Goal: Use online tool/utility: Utilize a website feature to perform a specific function

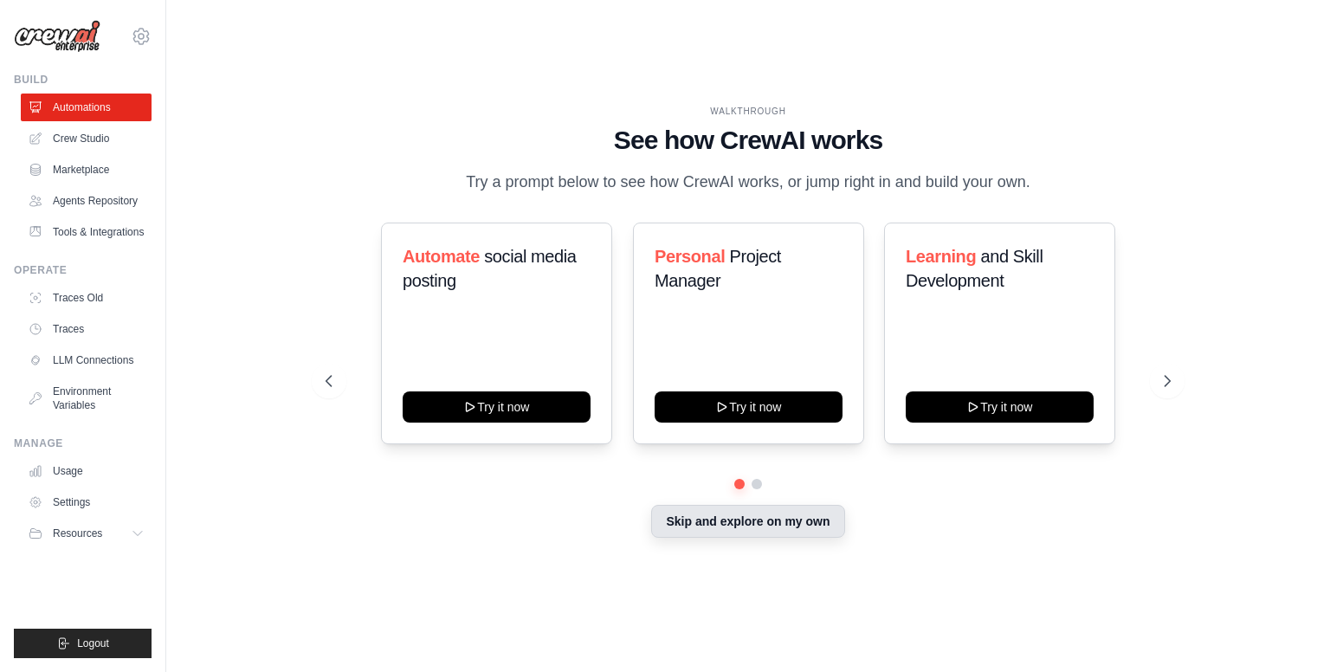
click at [755, 527] on button "Skip and explore on my own" at bounding box center [747, 521] width 193 height 33
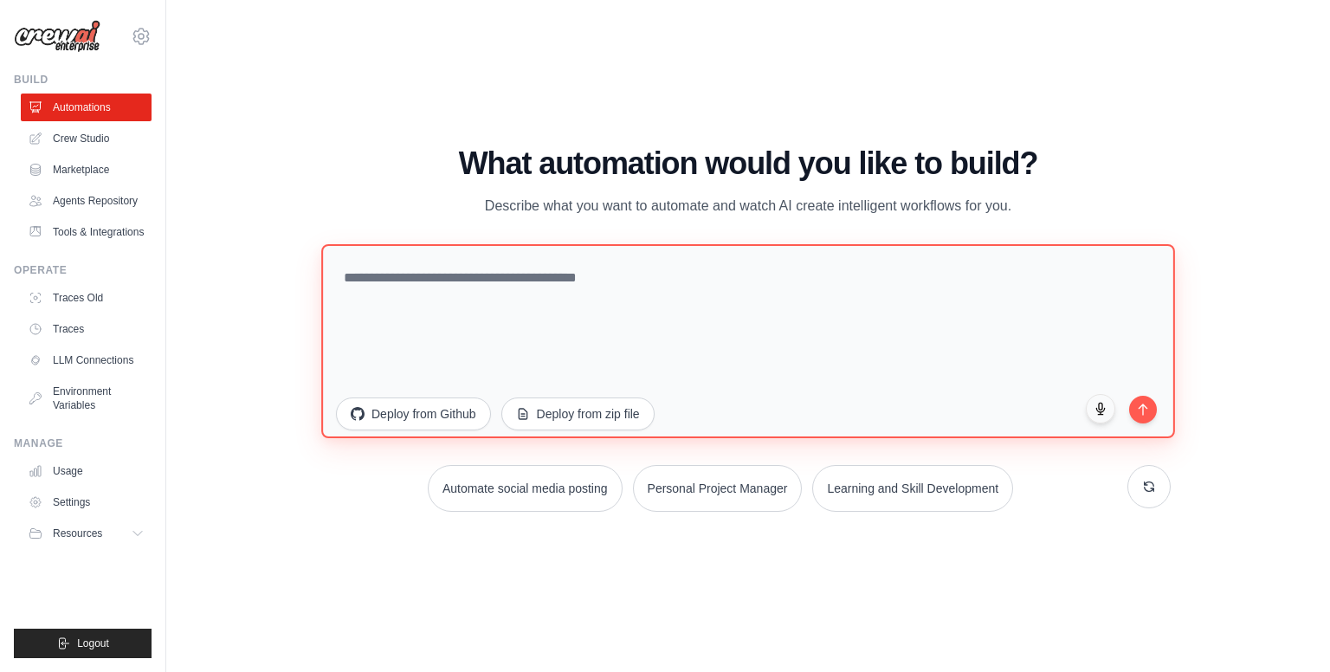
click at [662, 314] on textarea at bounding box center [748, 341] width 854 height 194
type textarea "**********"
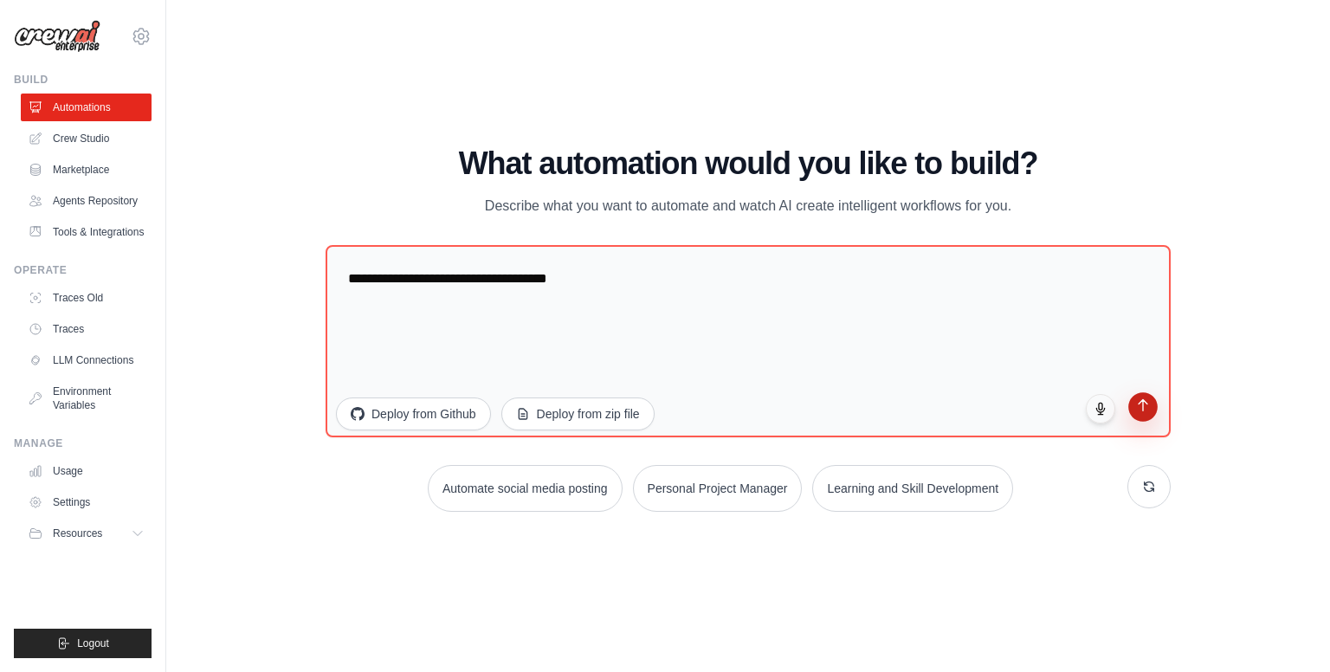
click at [1147, 410] on icon "submit" at bounding box center [1143, 405] width 15 height 15
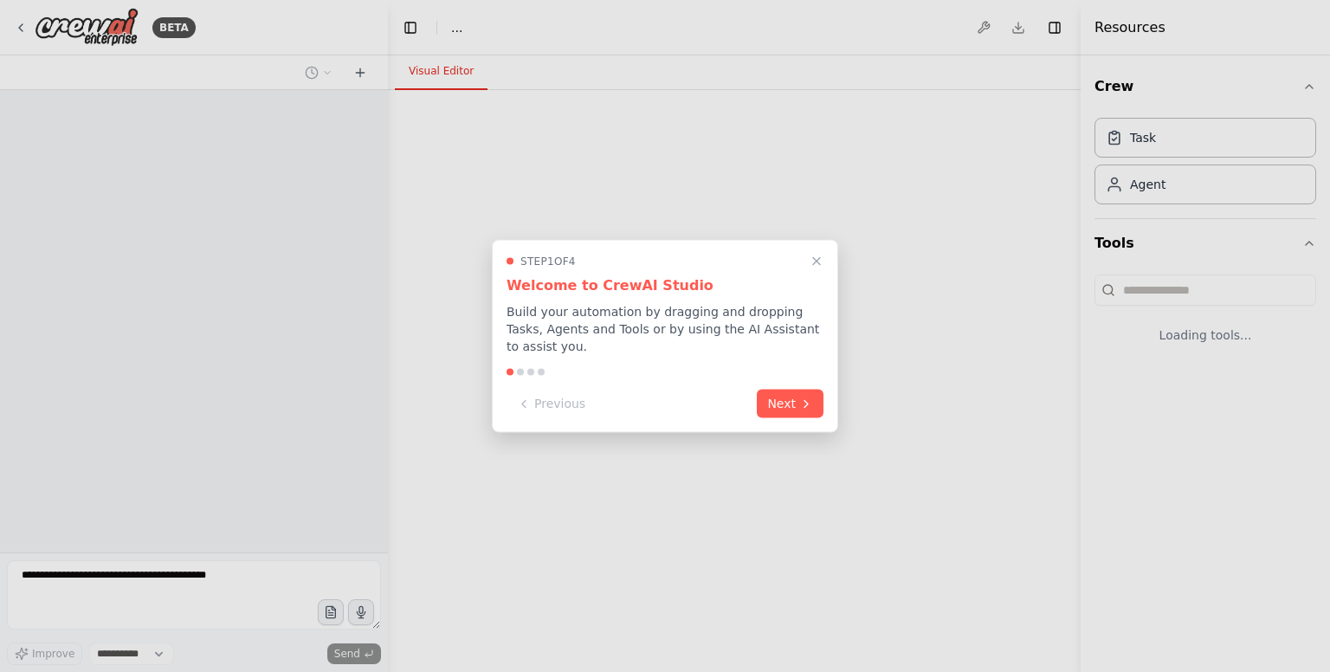
select select "****"
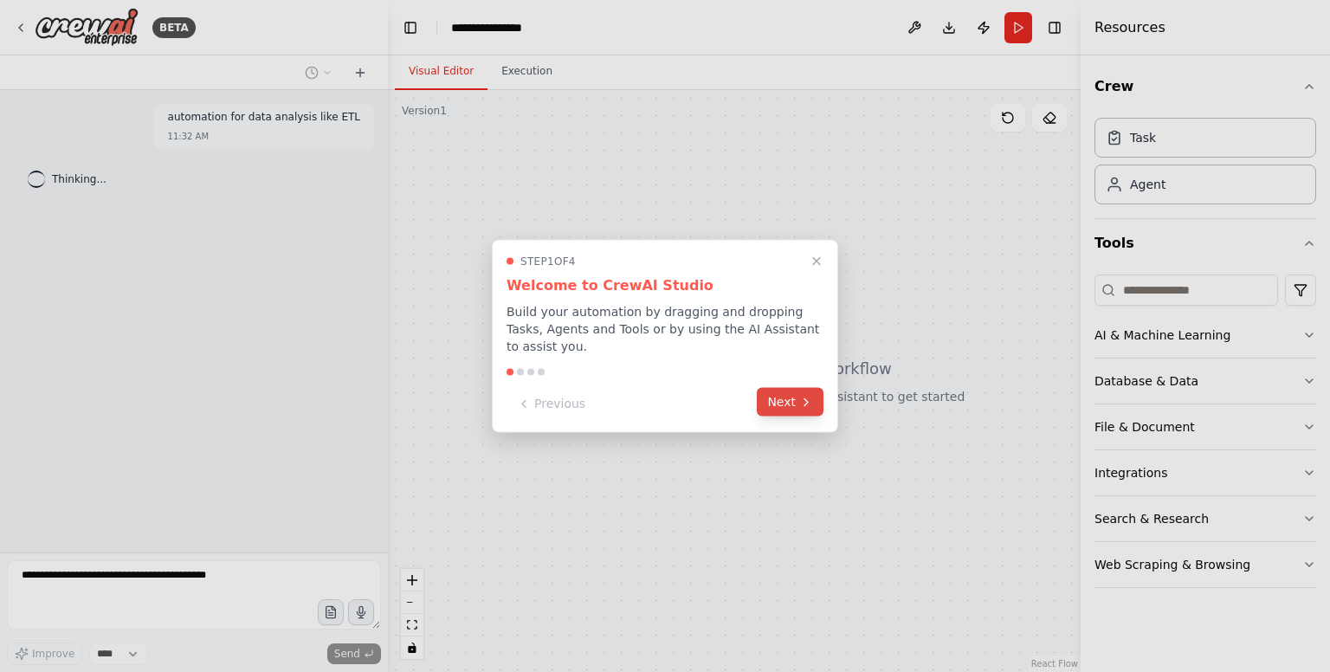
click at [816, 392] on button "Next" at bounding box center [790, 402] width 67 height 29
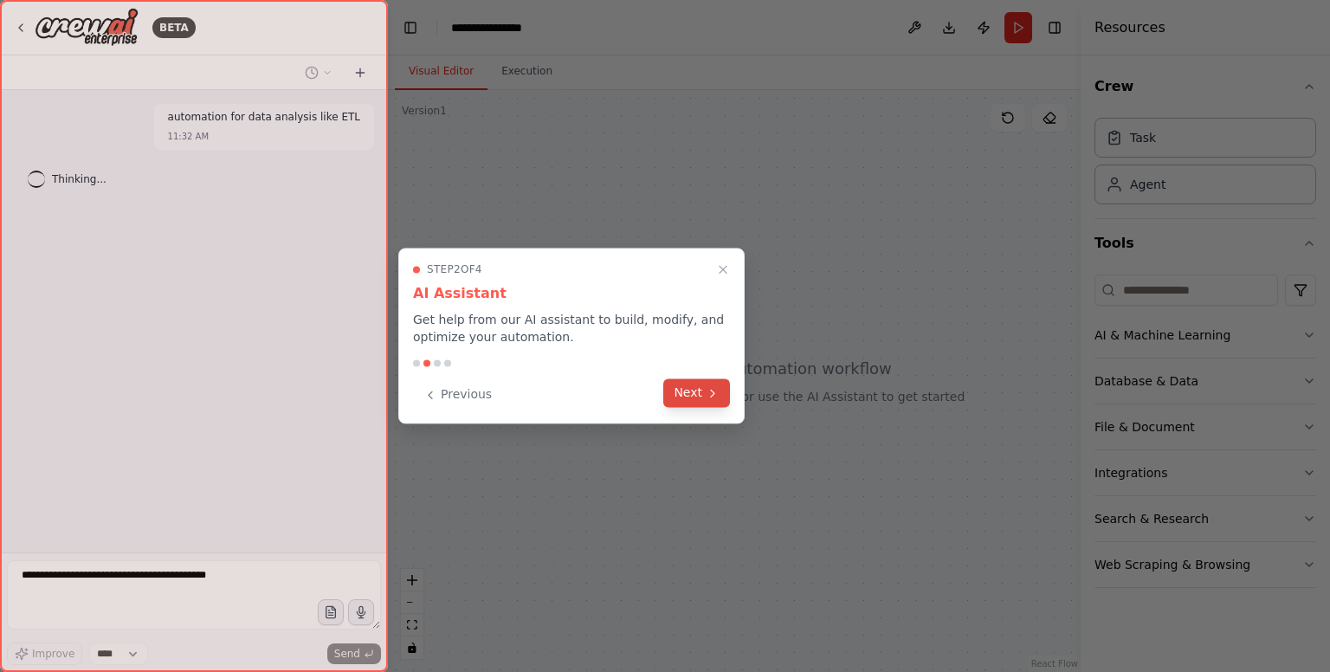
click at [686, 382] on button "Next" at bounding box center [696, 392] width 67 height 29
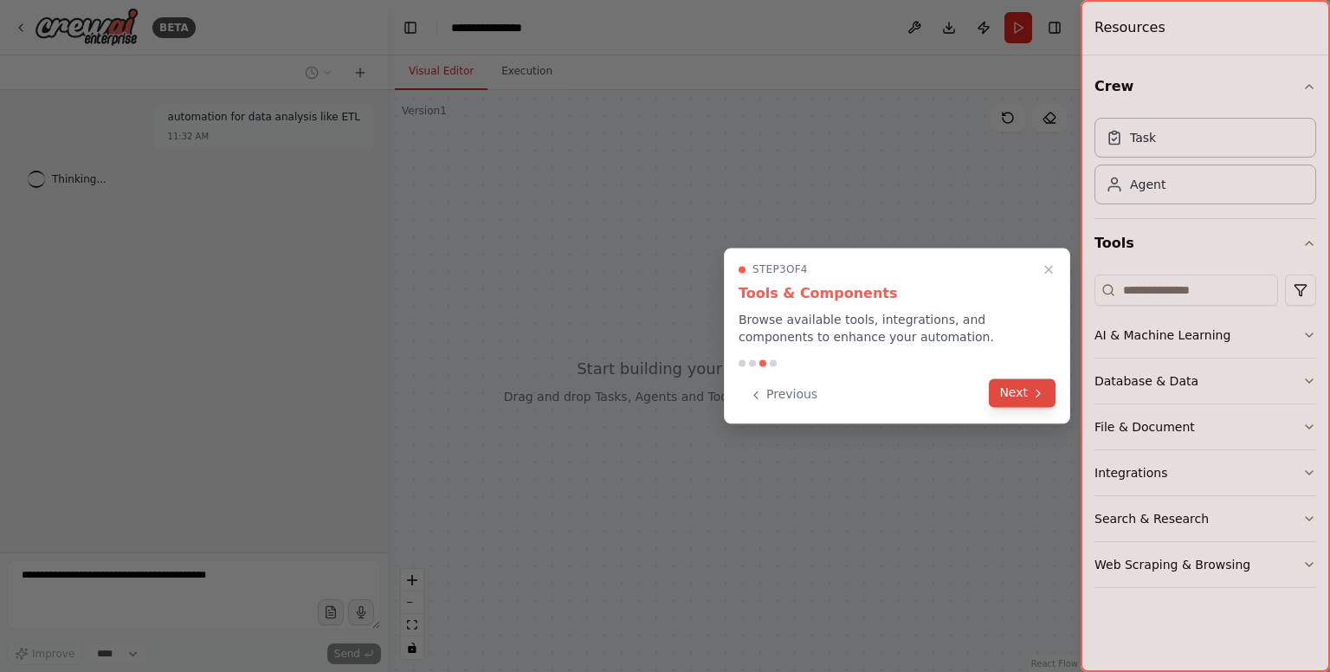
click at [1043, 392] on icon at bounding box center [1039, 393] width 14 height 14
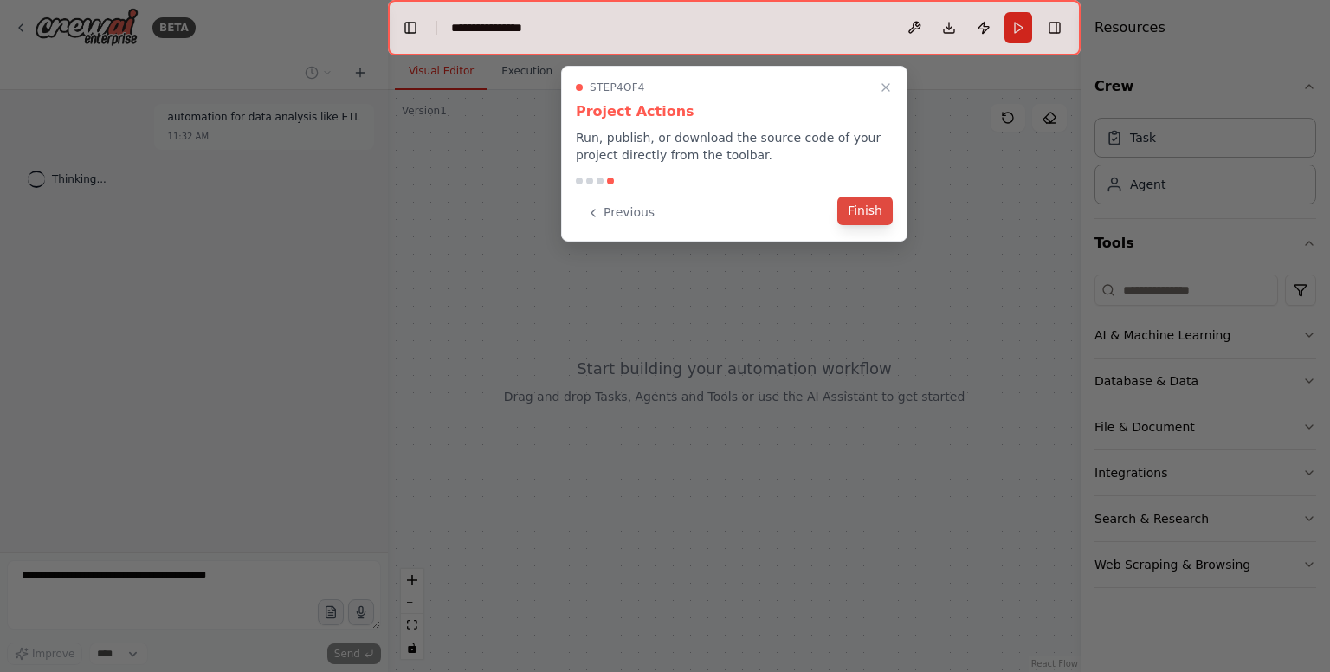
click at [889, 226] on div "Previous Finish" at bounding box center [734, 212] width 317 height 29
click at [877, 211] on button "Finish" at bounding box center [865, 211] width 55 height 29
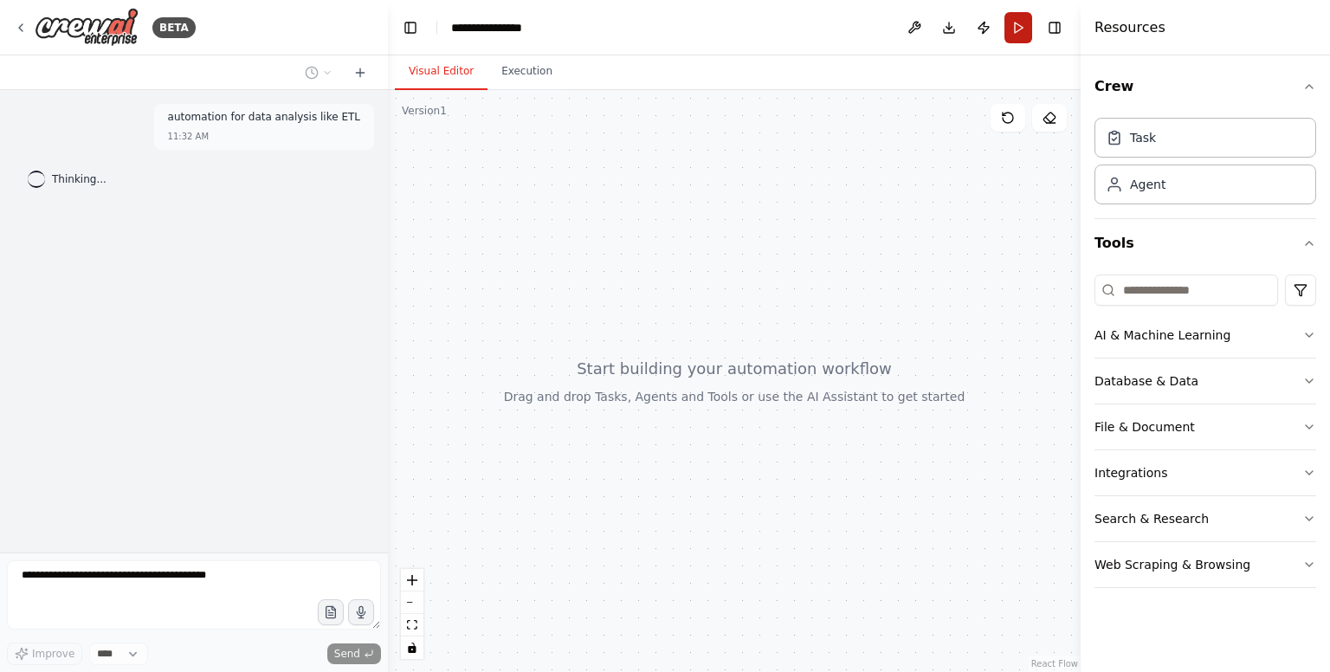
click at [1017, 29] on button "Run" at bounding box center [1019, 27] width 28 height 31
